Goal: Find specific page/section: Find specific page/section

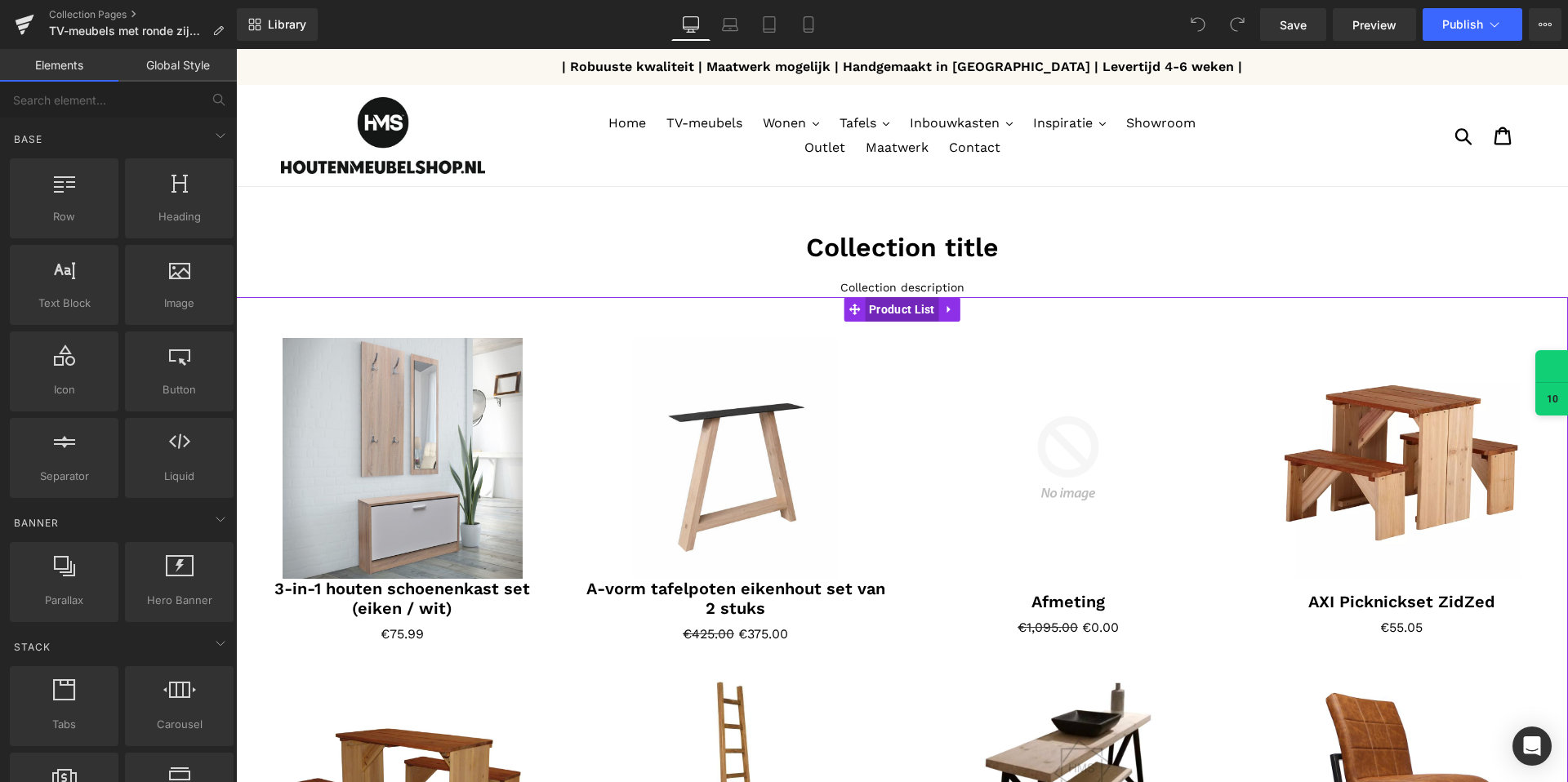
click at [896, 318] on span "Product List" at bounding box center [902, 309] width 75 height 25
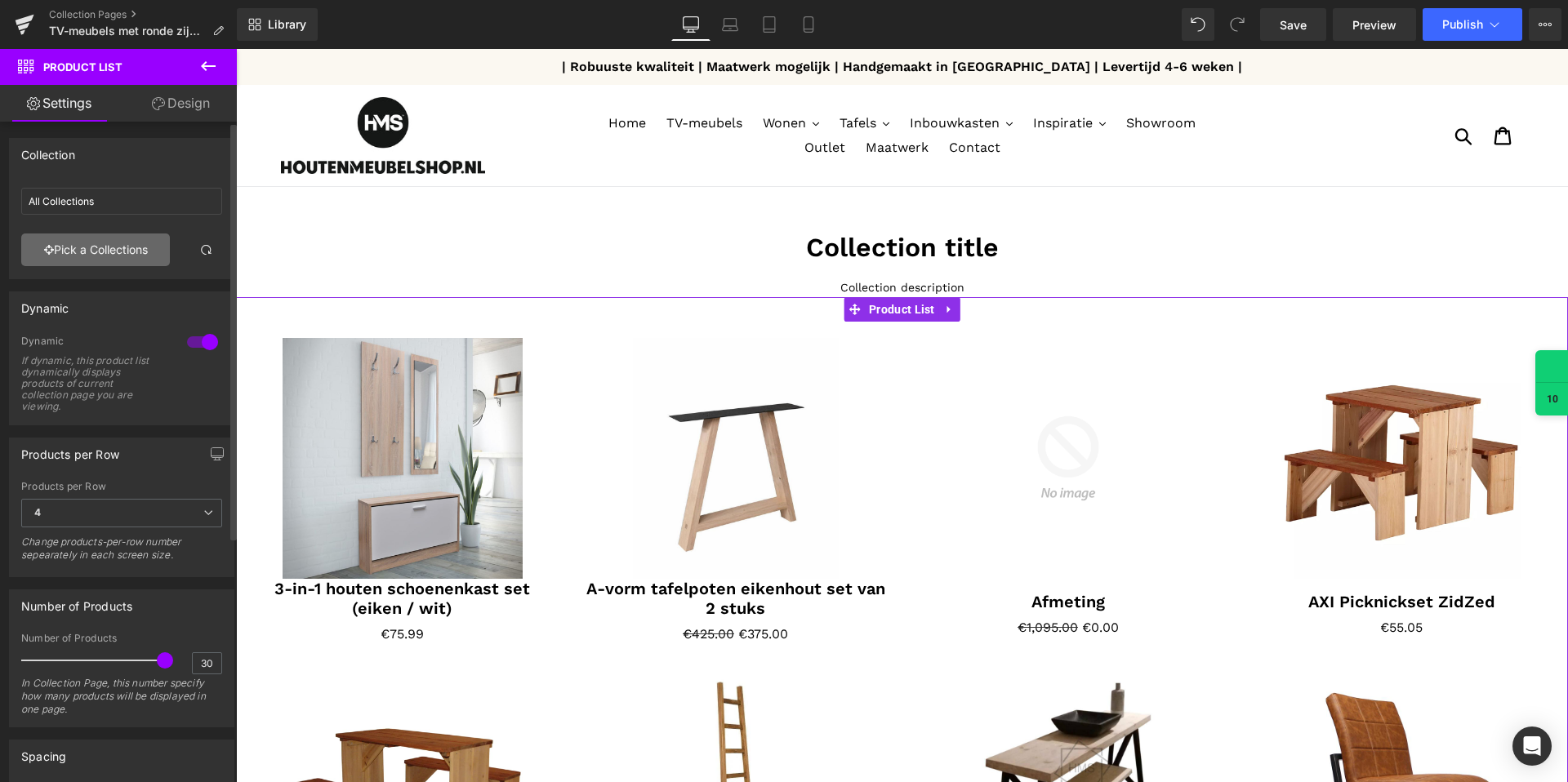
click at [120, 254] on link "Pick a Collections" at bounding box center [95, 249] width 148 height 33
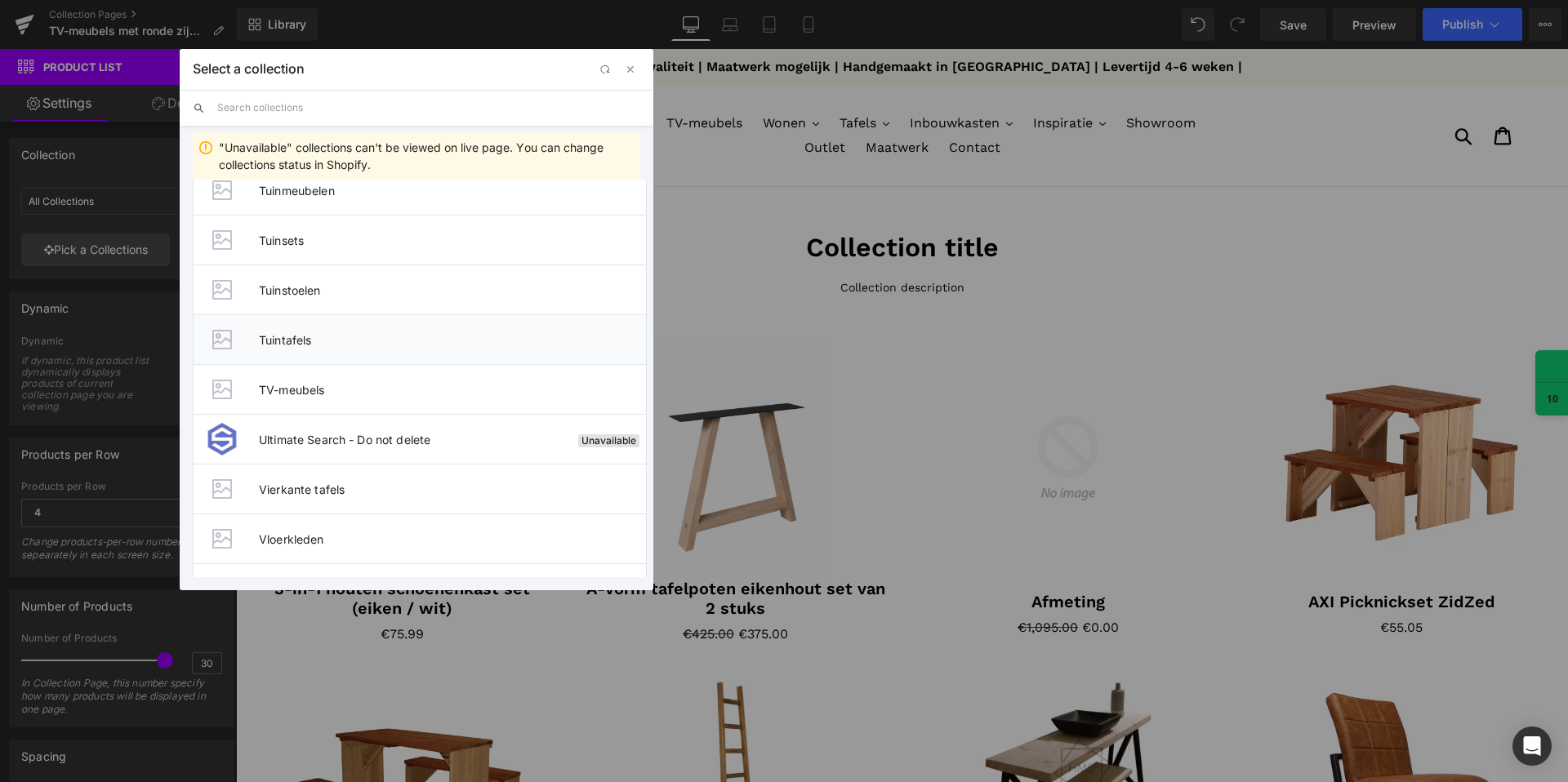
scroll to position [1872, 0]
click at [339, 383] on span "TV-meubels" at bounding box center [452, 383] width 387 height 14
type input "TV-meubels"
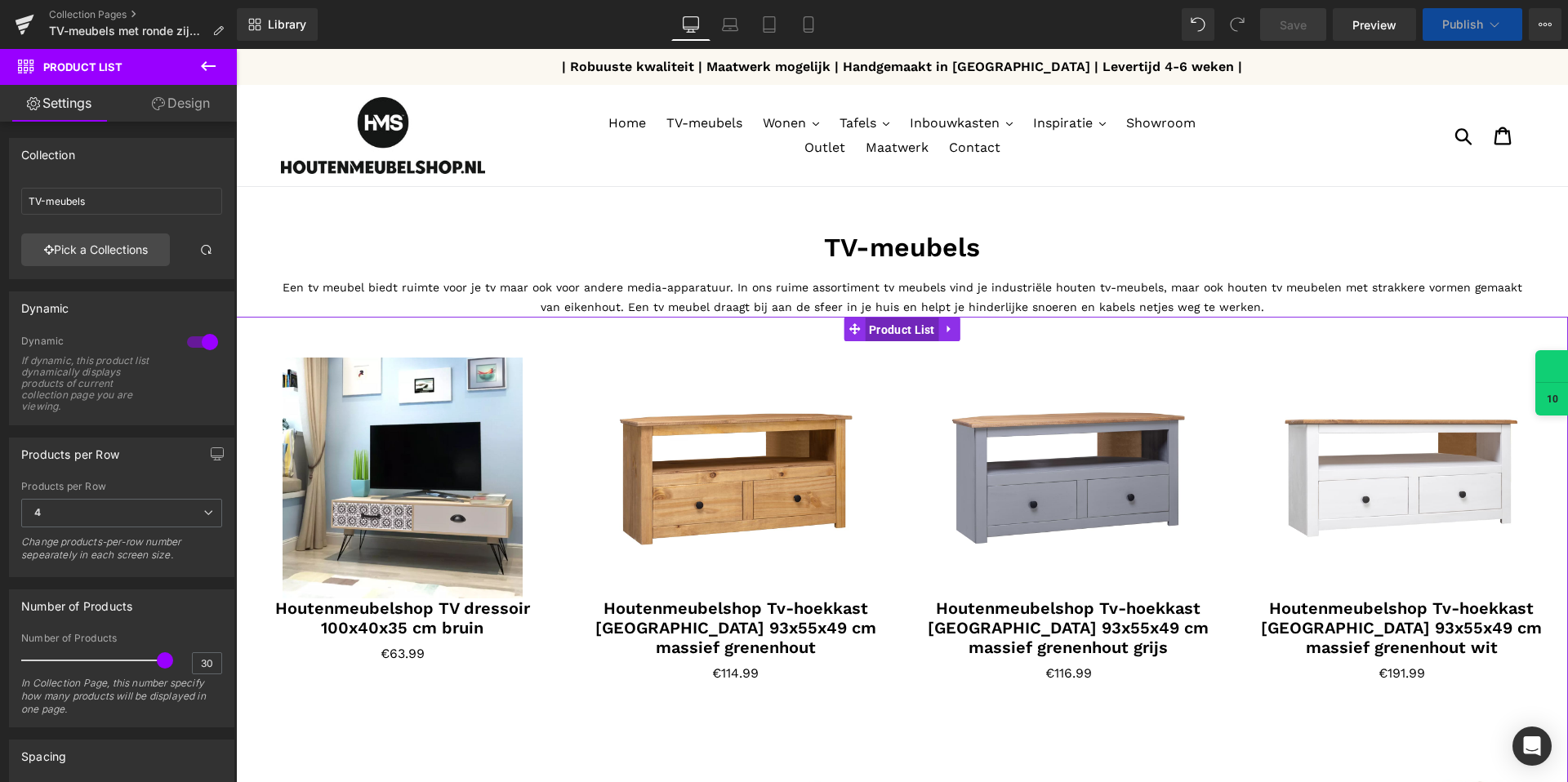
click at [893, 332] on span "Product List" at bounding box center [902, 330] width 75 height 25
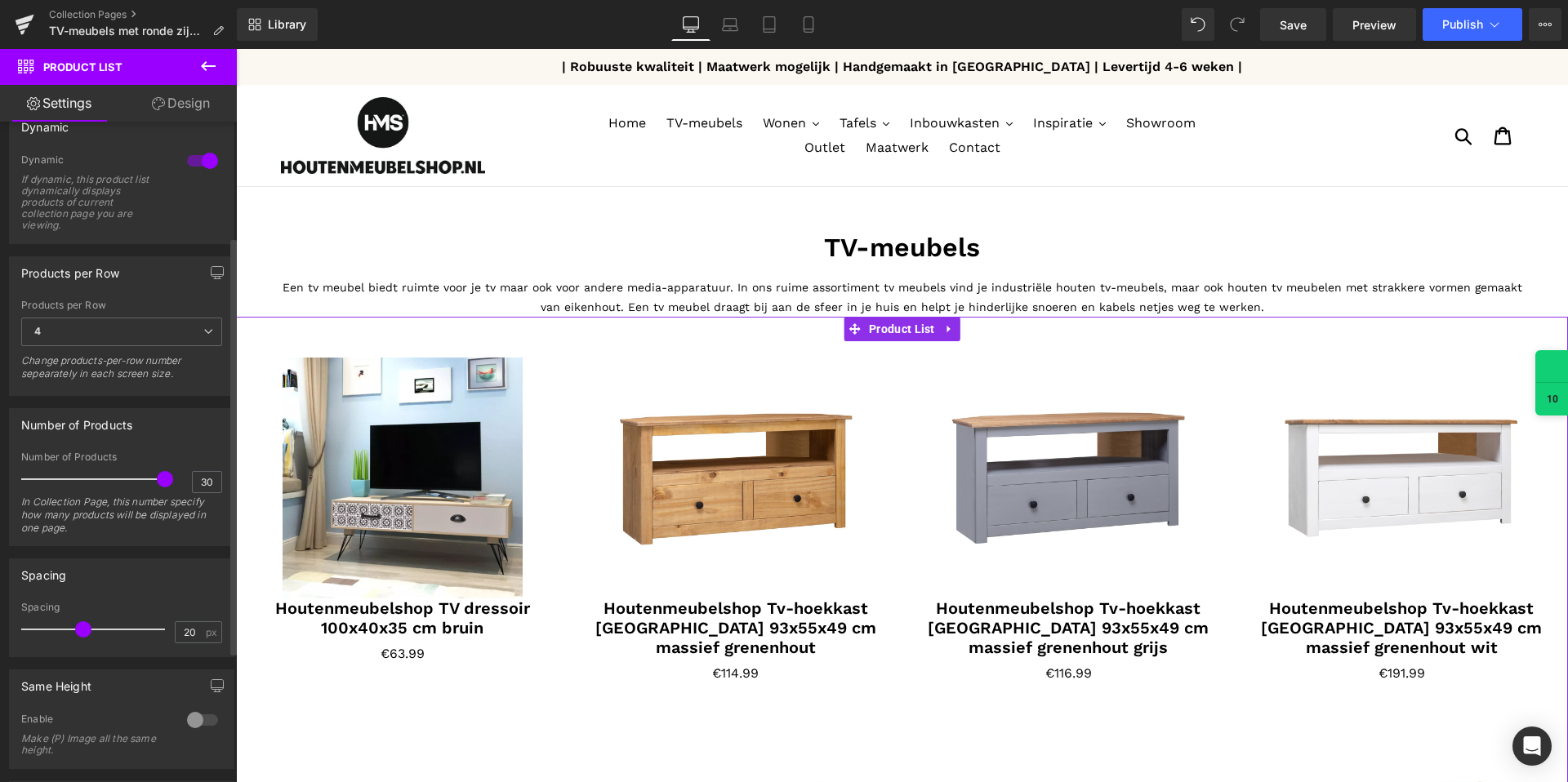
scroll to position [0, 0]
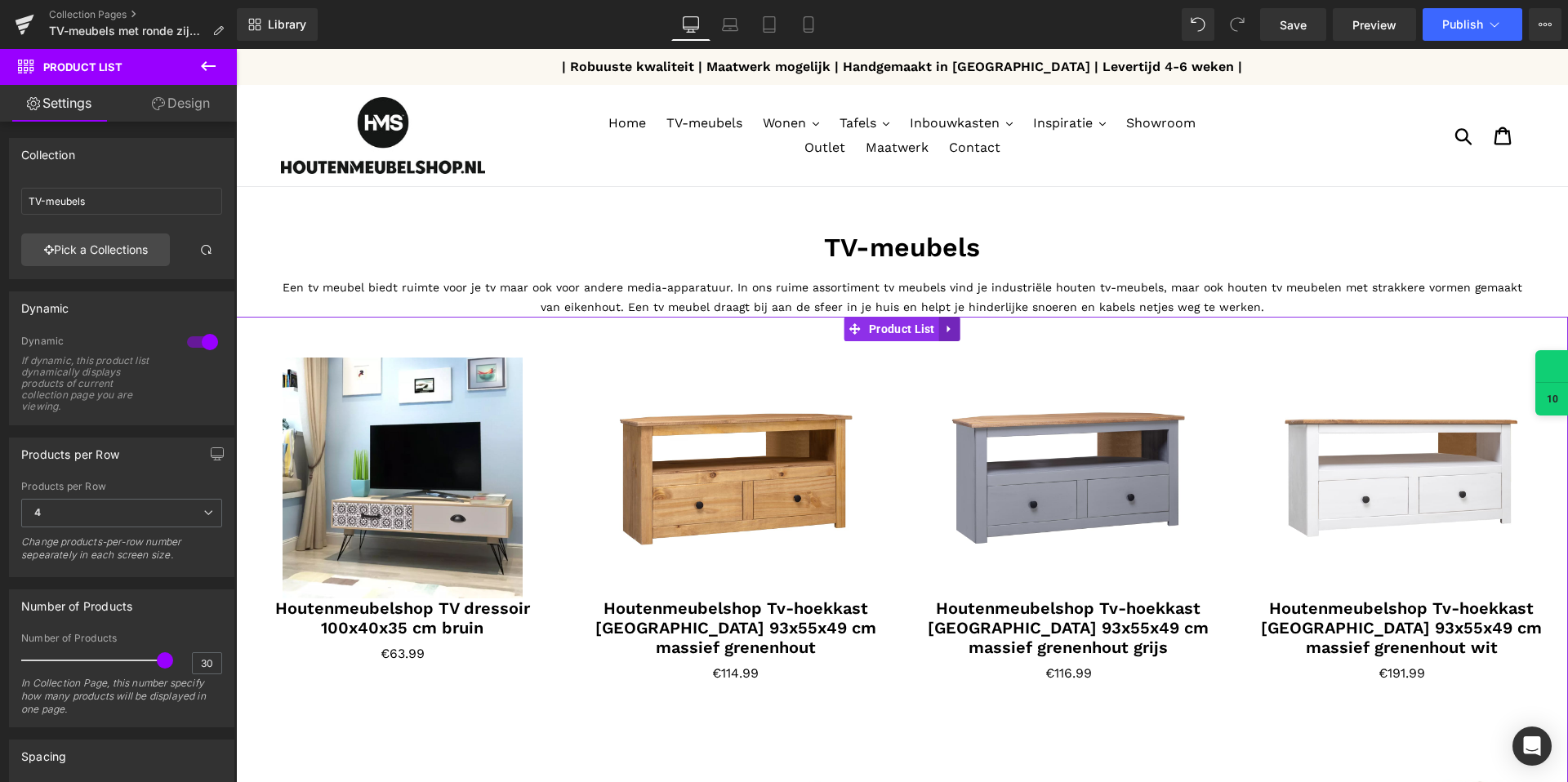
click at [951, 327] on icon at bounding box center [949, 329] width 11 height 12
click at [851, 325] on link "Product List" at bounding box center [891, 329] width 96 height 25
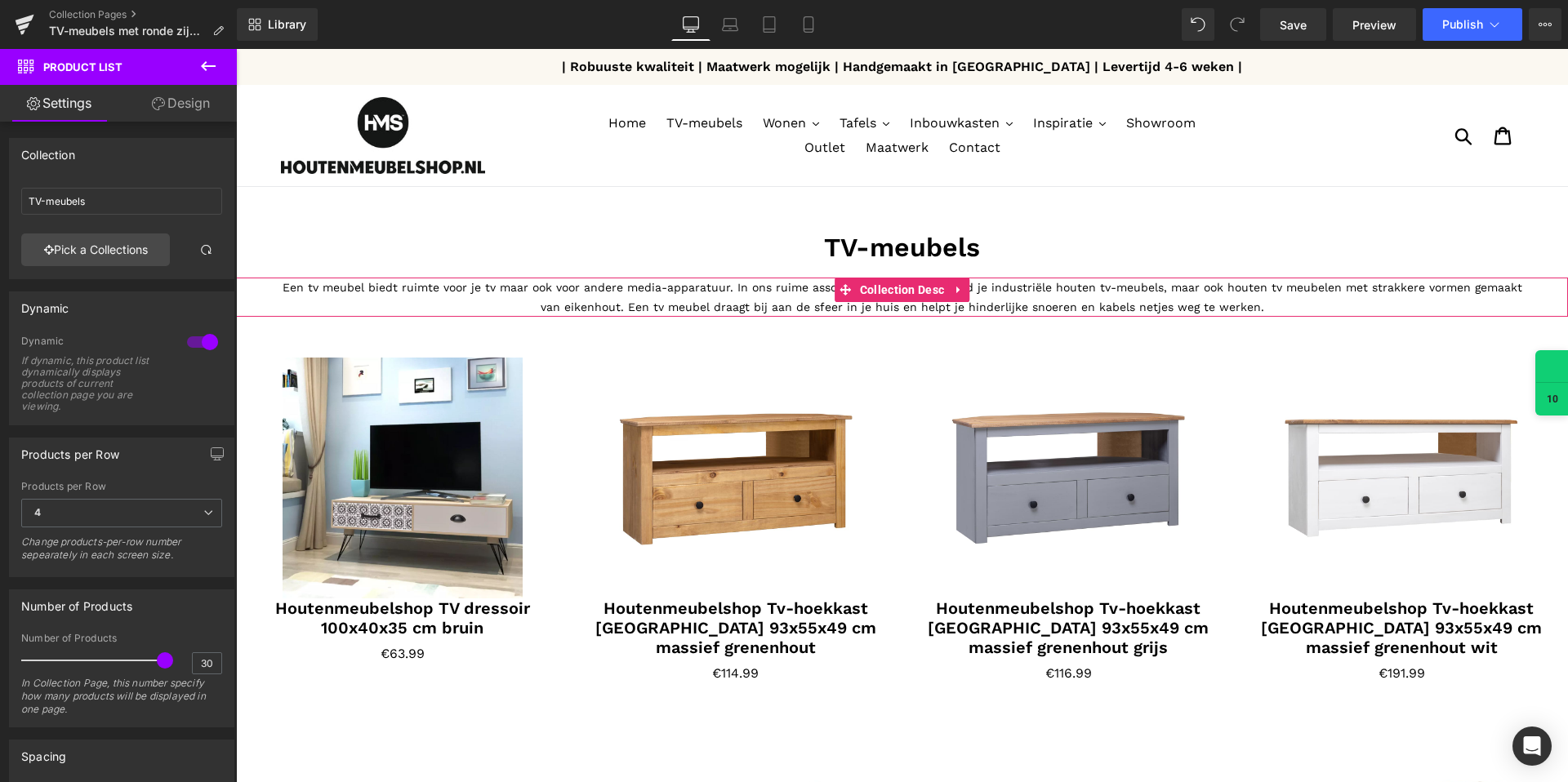
click at [803, 307] on div "Een tv meubel biedt ruimte voor je tv maar ook voor andere media-apparatuur. In…" at bounding box center [901, 297] width 1243 height 39
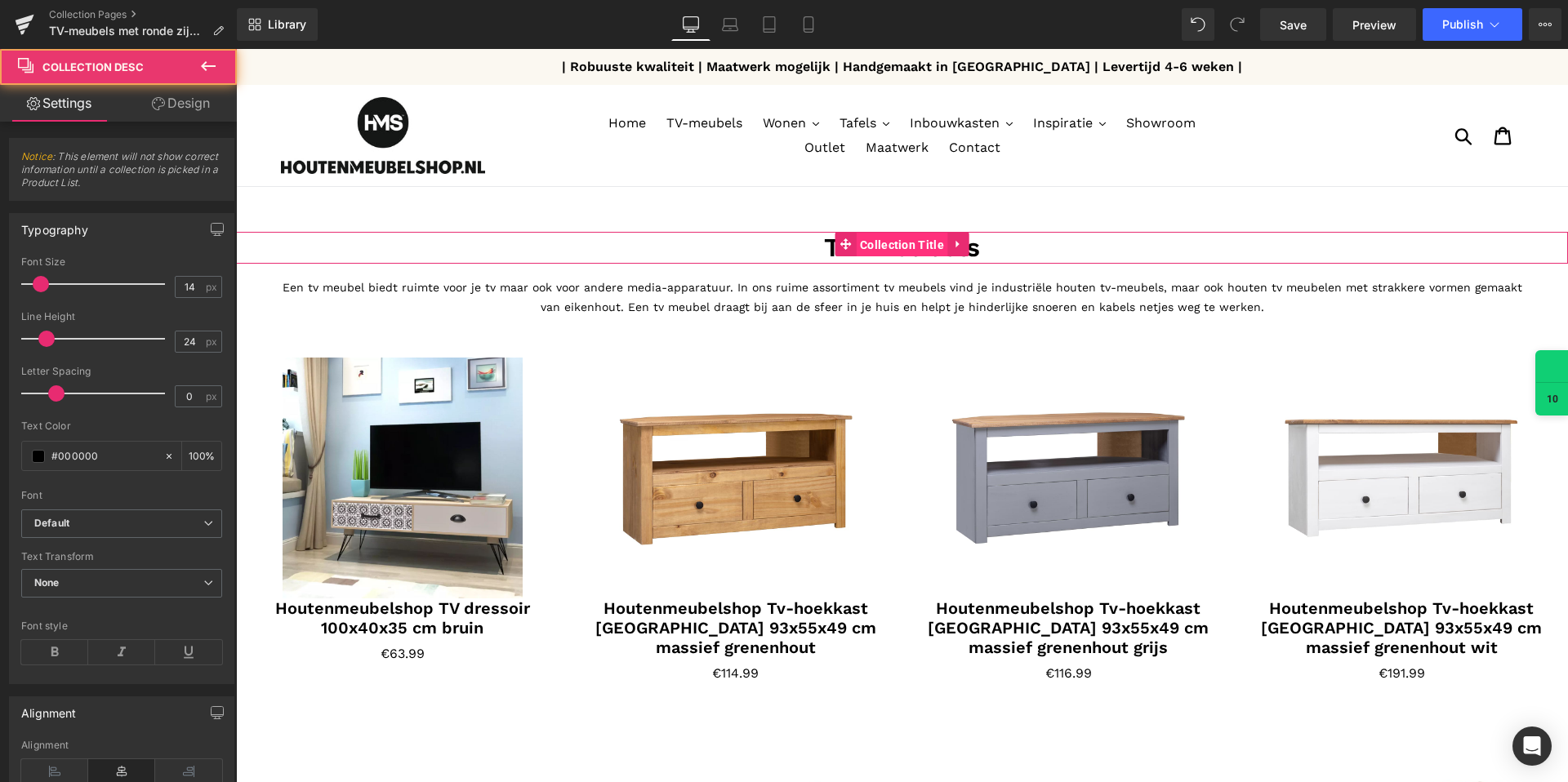
click at [940, 248] on span "Collection Title" at bounding box center [901, 244] width 92 height 25
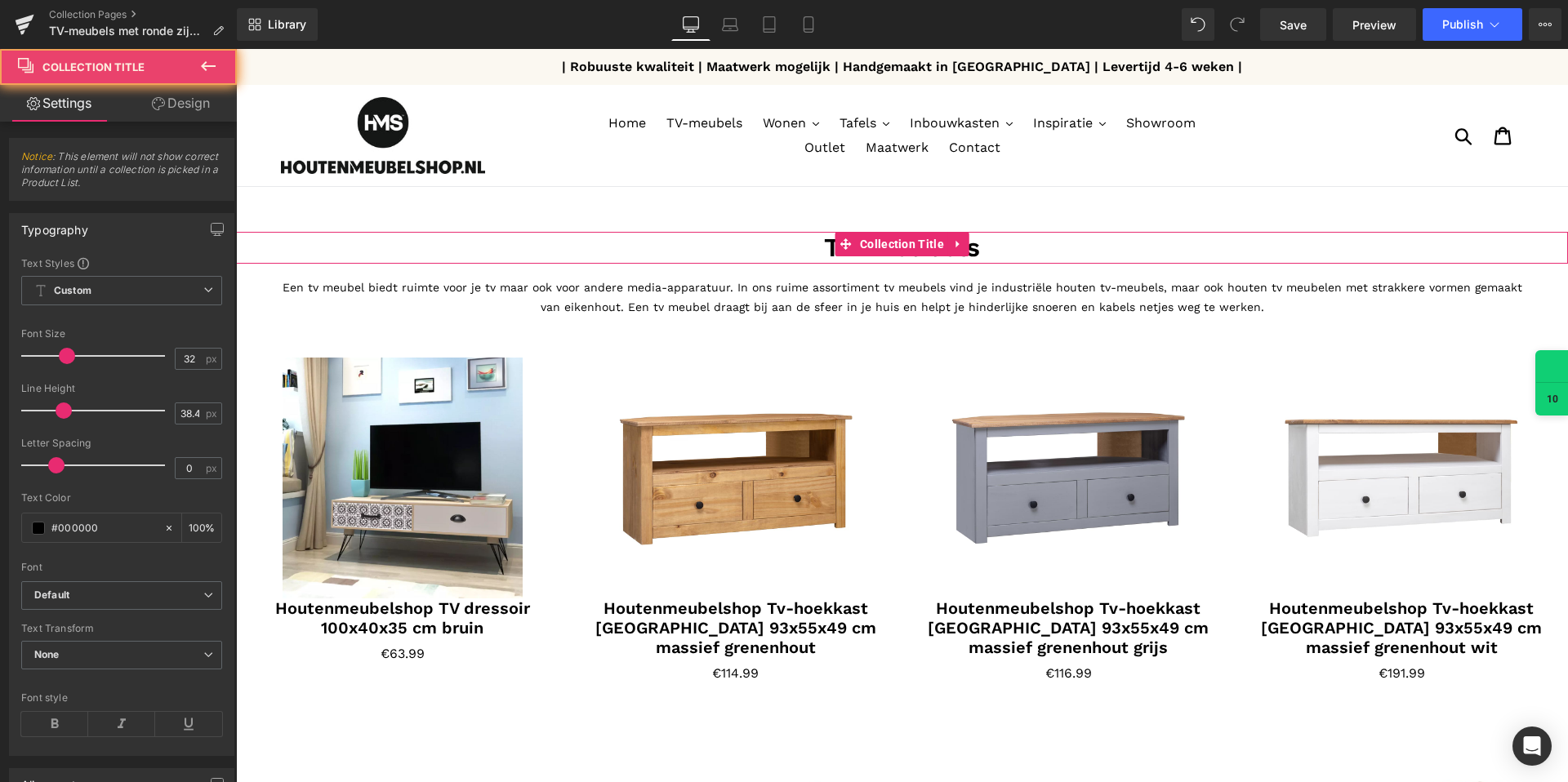
click at [979, 243] on h1 "TV-meubels" at bounding box center [901, 247] width 1331 height 31
click at [970, 248] on h1 "TV-meubels" at bounding box center [901, 247] width 1331 height 31
click at [977, 248] on h1 "TV-meubels" at bounding box center [901, 247] width 1331 height 31
click at [972, 249] on h1 "TV-meubels" at bounding box center [901, 247] width 1331 height 31
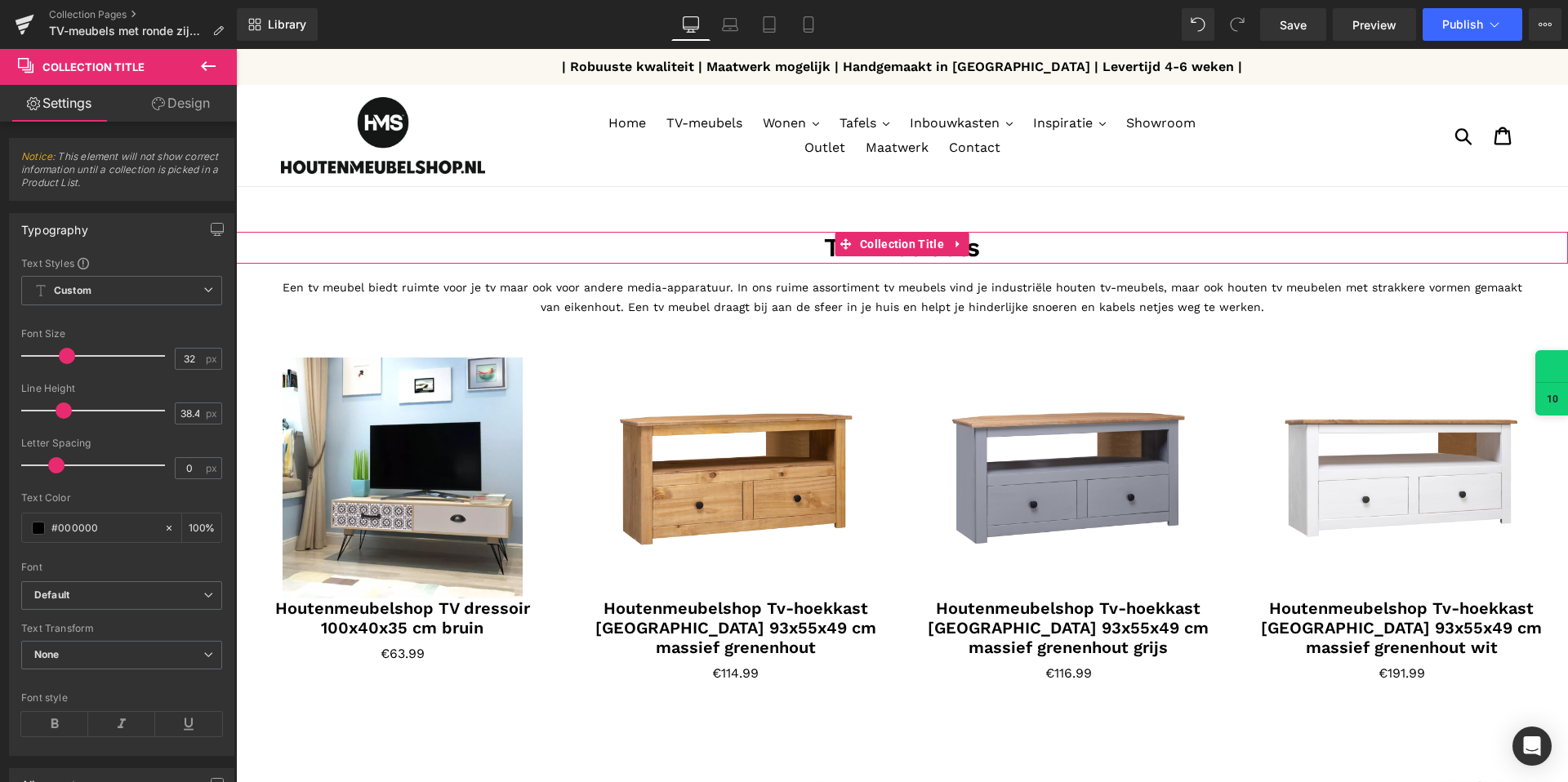
click at [980, 250] on h1 "TV-meubels" at bounding box center [901, 247] width 1331 height 31
click at [972, 245] on h1 "TV-meubels" at bounding box center [901, 247] width 1331 height 31
click at [972, 246] on h1 "TV-meubels" at bounding box center [901, 247] width 1331 height 31
click at [918, 241] on span "Collection Title" at bounding box center [901, 244] width 92 height 25
click at [203, 66] on icon at bounding box center [208, 66] width 14 height 10
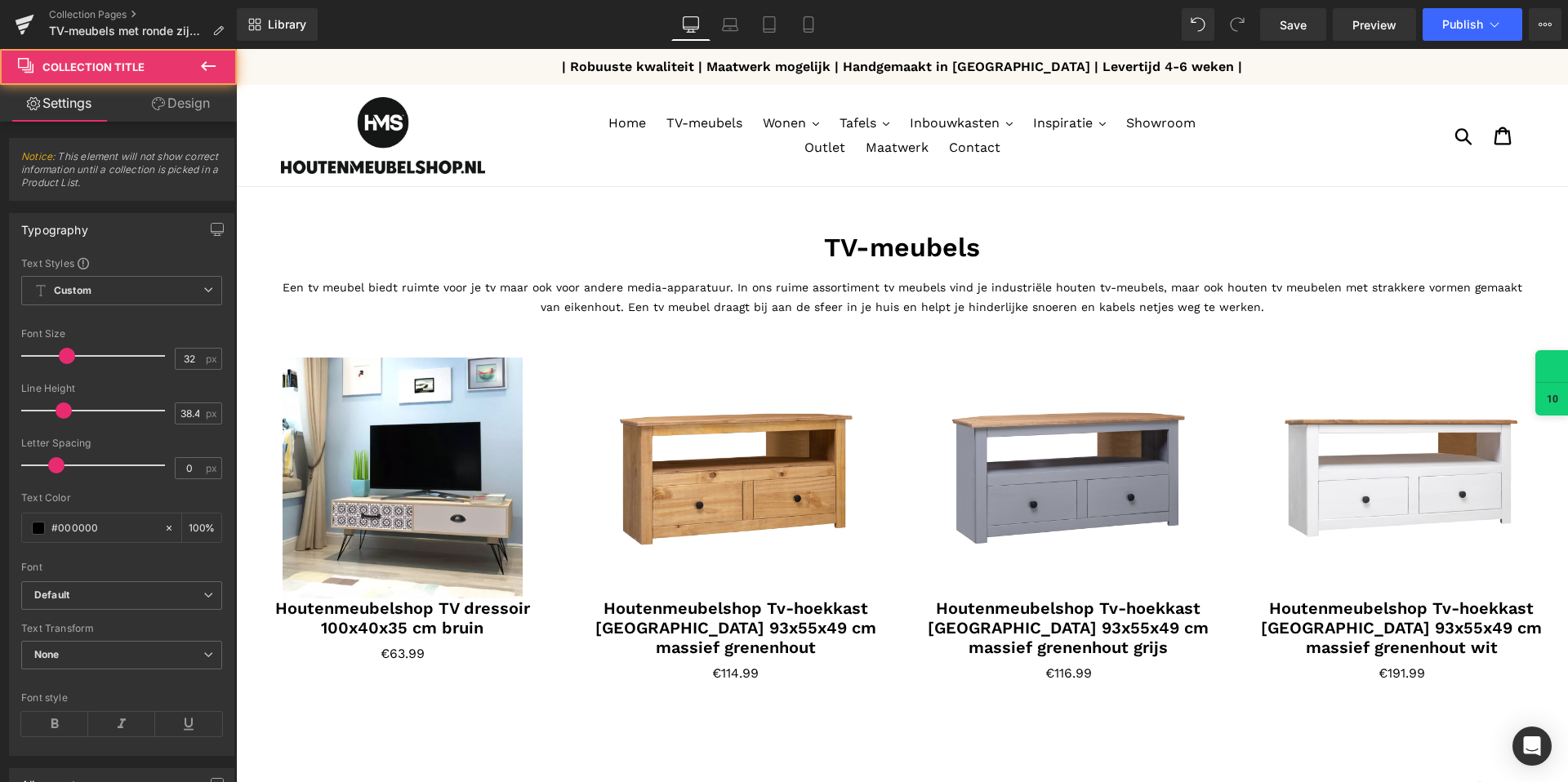
click at [712, 238] on h1 "TV-meubels" at bounding box center [901, 247] width 1331 height 31
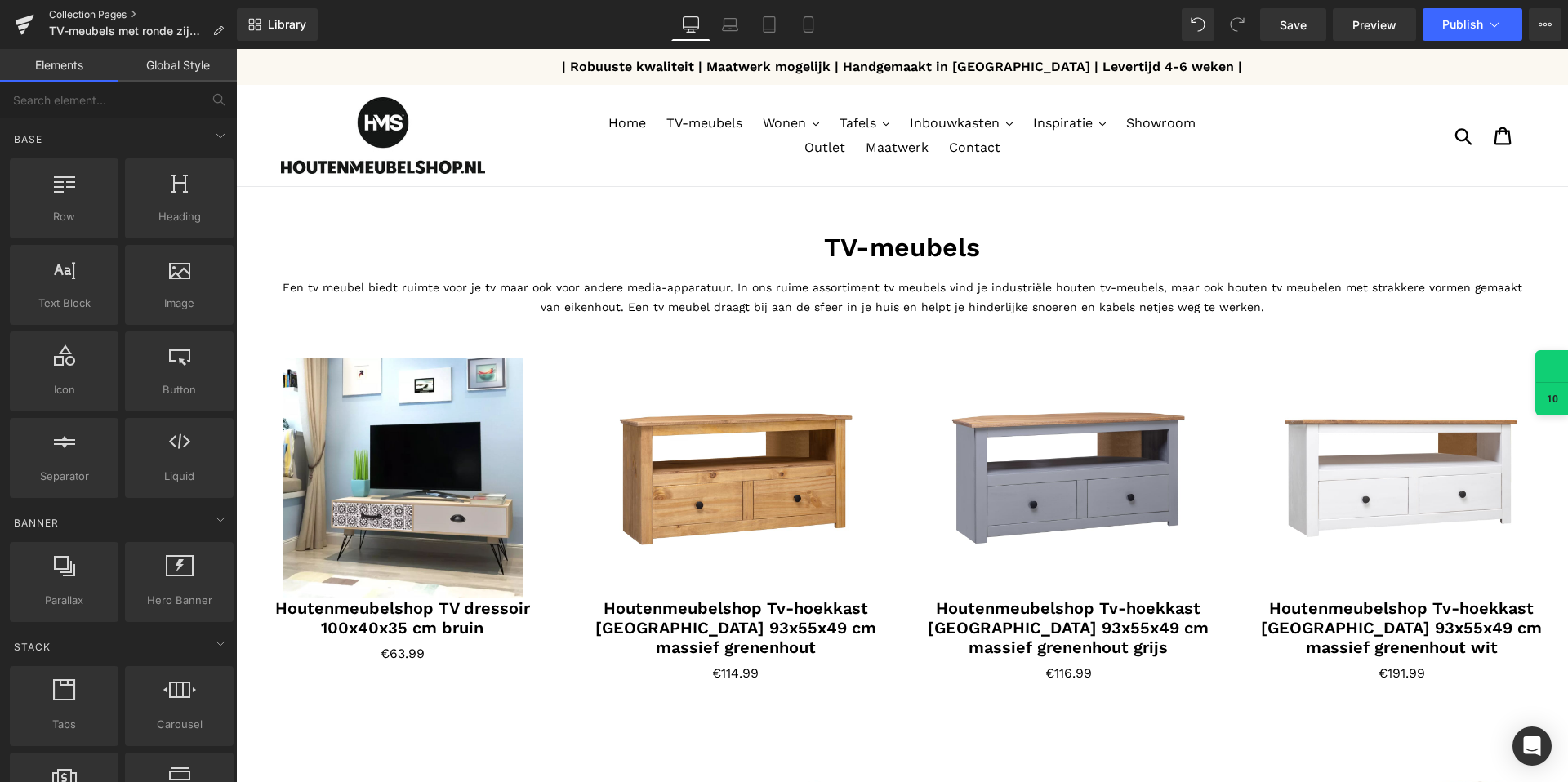
click at [88, 14] on link "Collection Pages" at bounding box center [142, 14] width 187 height 13
